Goal: Obtain resource: Download file/media

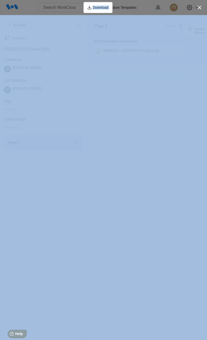
click at [33, 9] on div "Download" at bounding box center [103, 7] width 207 height 15
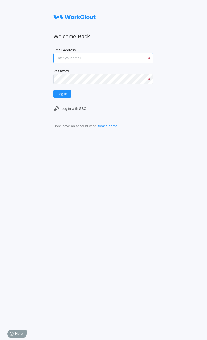
click at [64, 61] on input "Email Address" at bounding box center [104, 58] width 100 height 10
type input "[EMAIL_ADDRESS][DOMAIN_NAME]"
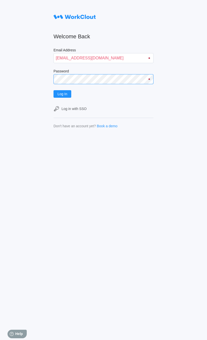
click at [54, 90] on button "Log In" at bounding box center [63, 94] width 18 height 8
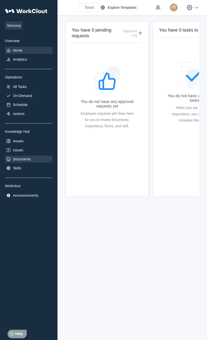
click at [21, 159] on div "Documents" at bounding box center [22, 159] width 18 height 4
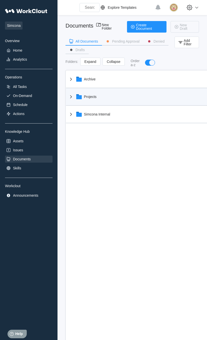
click at [68, 100] on div "Projects" at bounding box center [141, 96] width 147 height 13
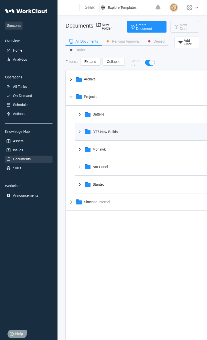
click at [109, 133] on div "DT7 New Builds" at bounding box center [105, 132] width 25 height 4
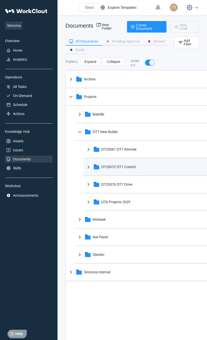
click at [121, 167] on div "DT25072 DT7 Control" at bounding box center [119, 167] width 34 height 4
click at [89, 167] on icon at bounding box center [89, 167] width 6 height 6
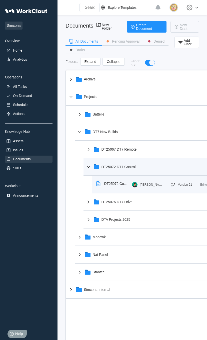
click at [114, 182] on div "DT25072 Control DT7 Build Instructions" at bounding box center [116, 183] width 24 height 4
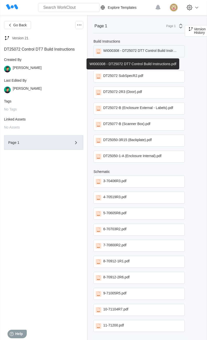
click at [117, 55] on div "WI000308 - DT25072 DT7 Control Build Instructions.pdf" at bounding box center [139, 51] width 91 height 12
